Goal: Obtain resource: Download file/media

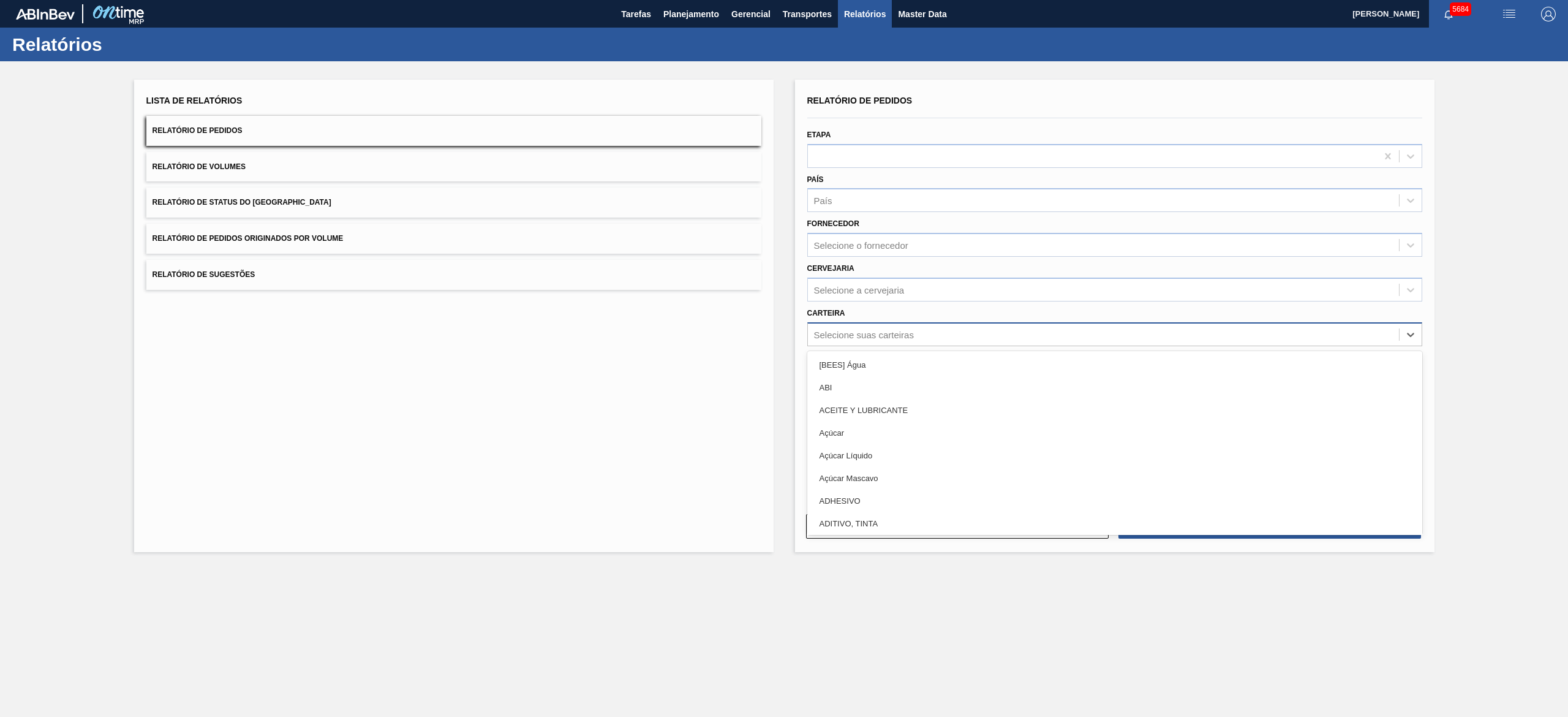
click at [889, 333] on div "Selecione suas carteiras" at bounding box center [864, 335] width 100 height 10
click at [1535, 409] on div "Lista de Relatórios Relatório de Pedidos Relatório de Volumes Relatório de Stat…" at bounding box center [784, 315] width 1568 height 506
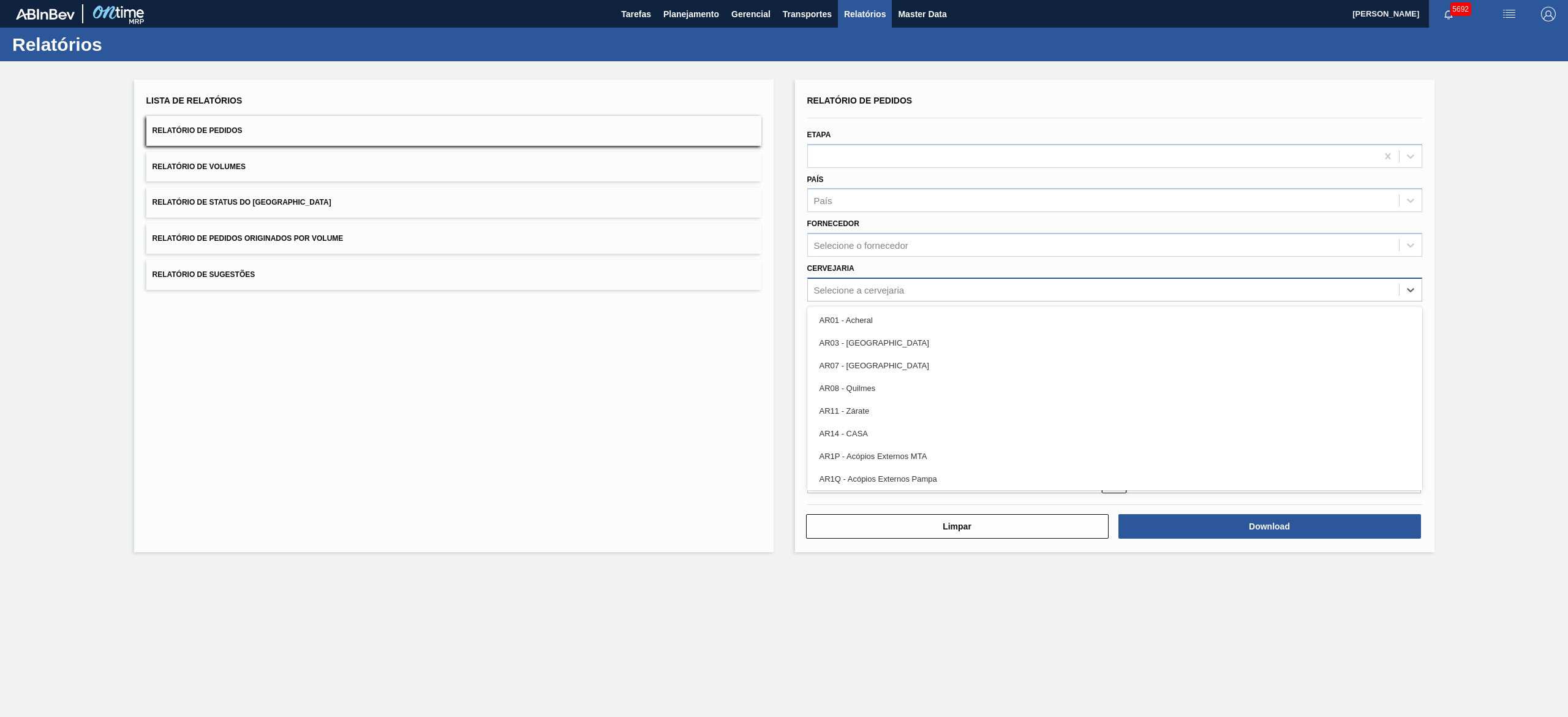
click at [893, 293] on div "Selecione a cervejaria" at bounding box center [860, 289] width 90 height 10
click at [673, 453] on div "Lista de Relatórios Relatório de Pedidos Relatório de Volumes Relatório de Stat…" at bounding box center [454, 315] width 639 height 473
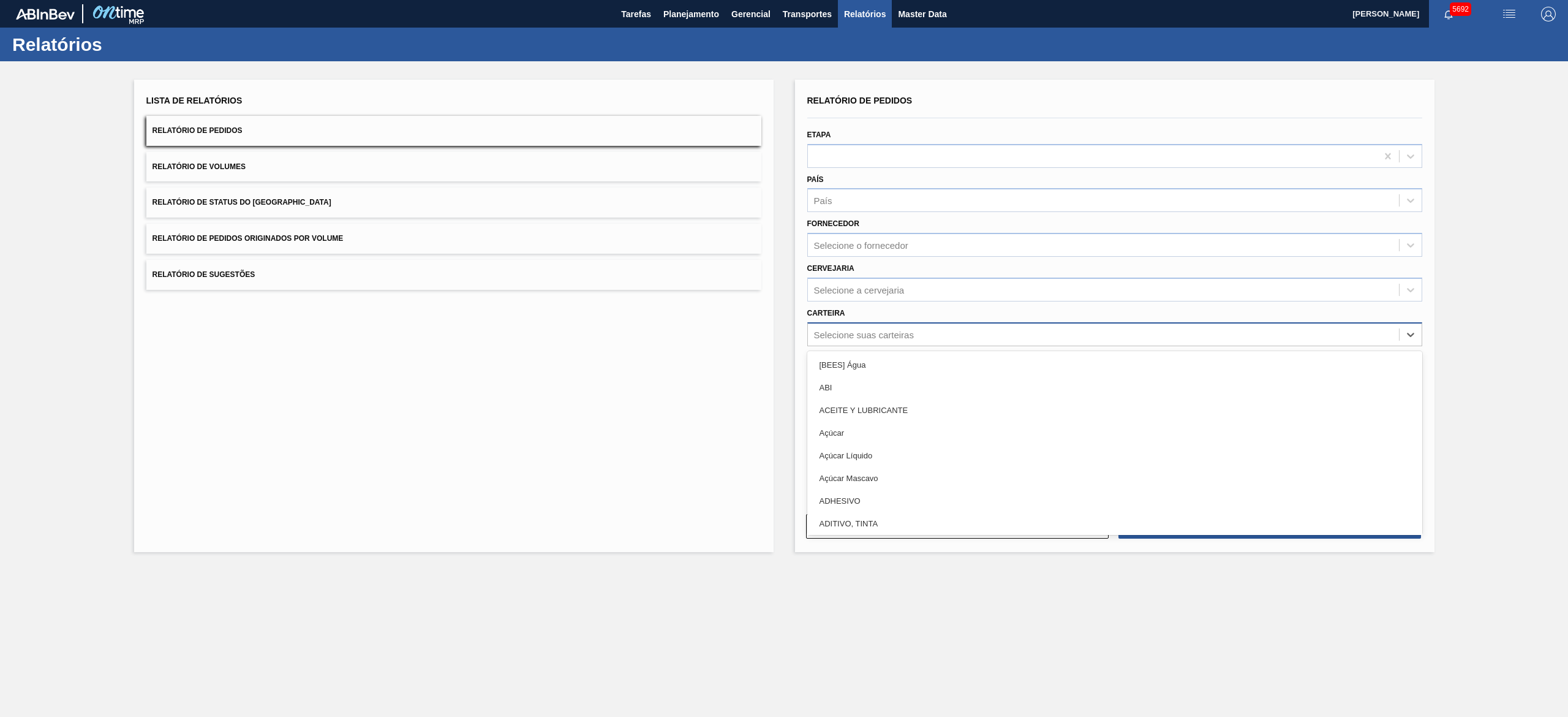
click at [875, 330] on div "Selecione suas carteiras" at bounding box center [864, 335] width 100 height 10
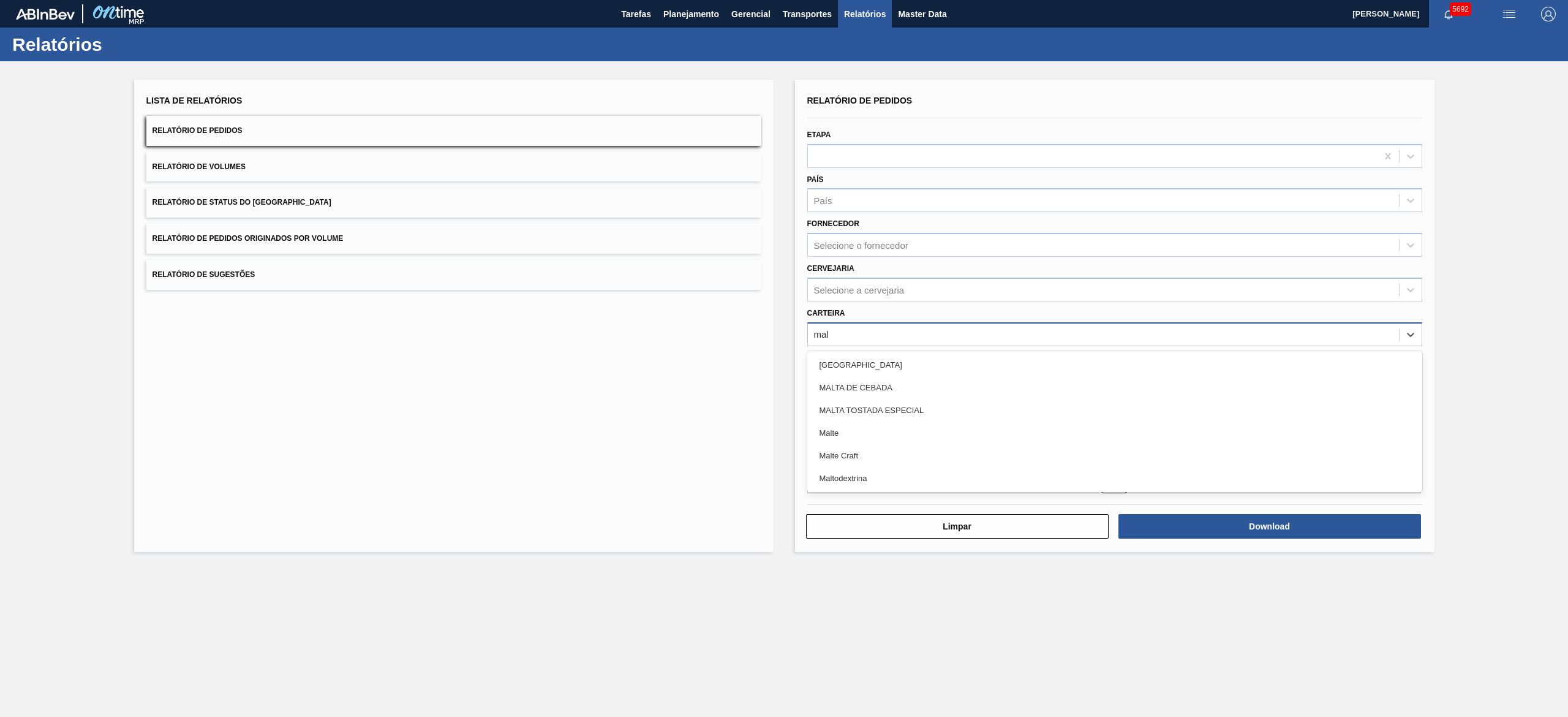
type input "malt"
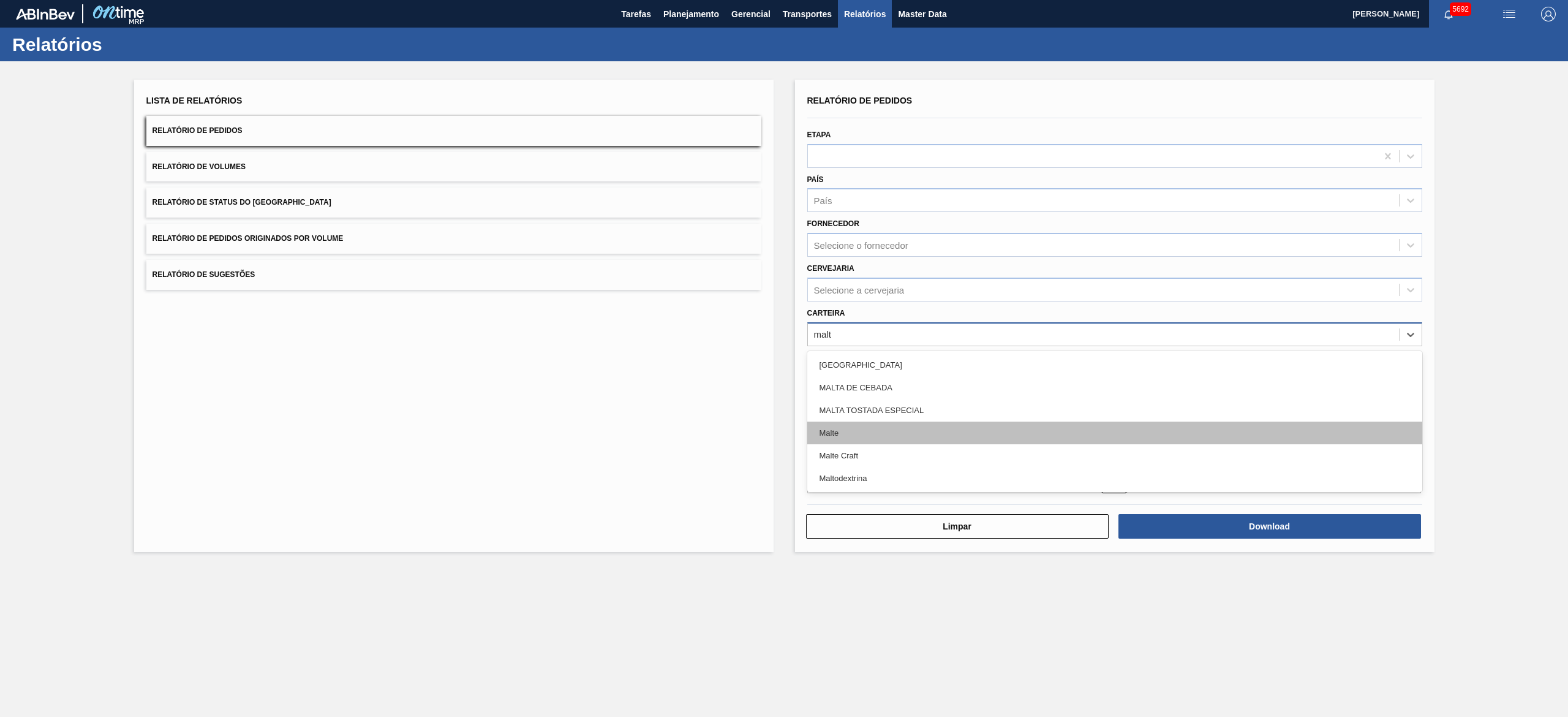
click at [865, 426] on div "Malte" at bounding box center [1115, 433] width 615 height 23
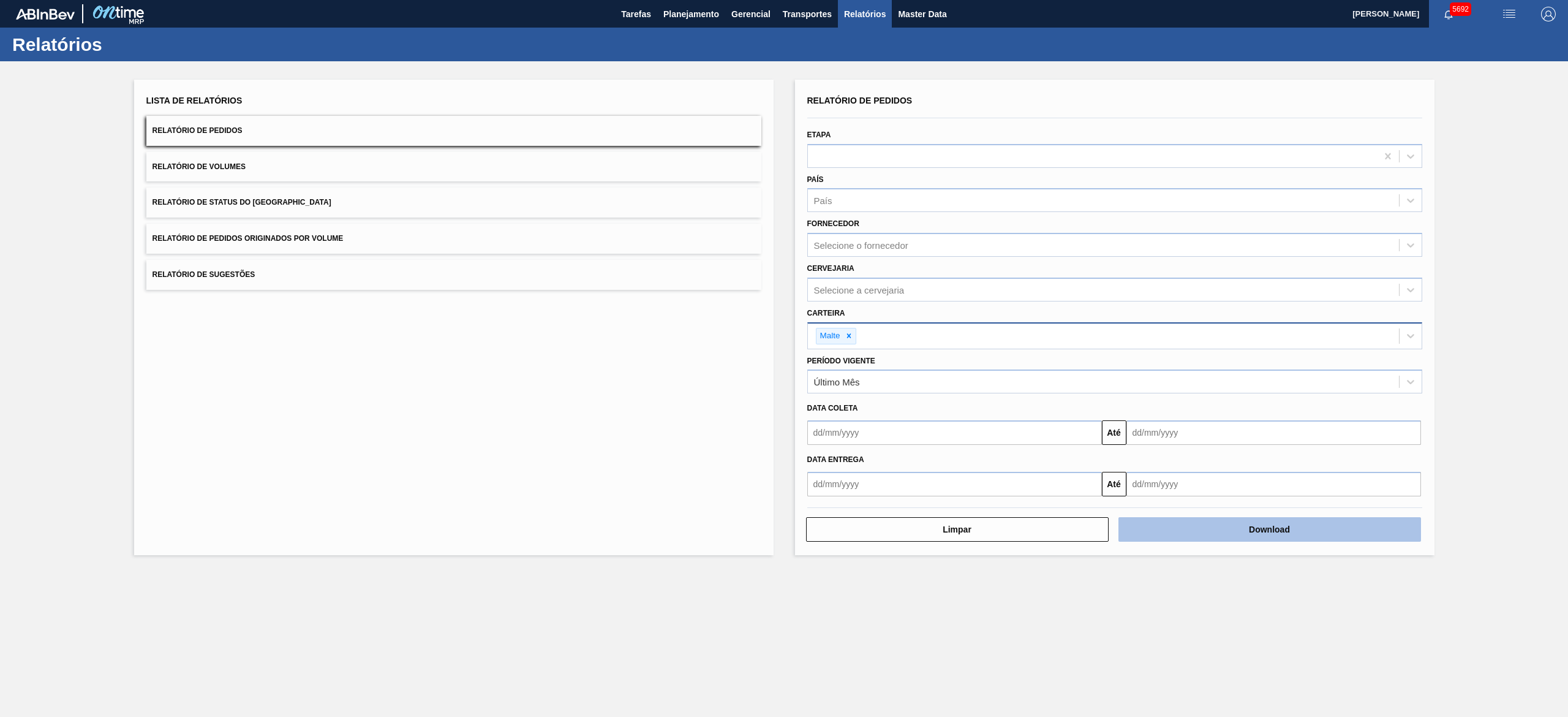
click at [1231, 532] on button "Download" at bounding box center [1270, 529] width 303 height 24
